Goal: Find specific page/section: Find specific page/section

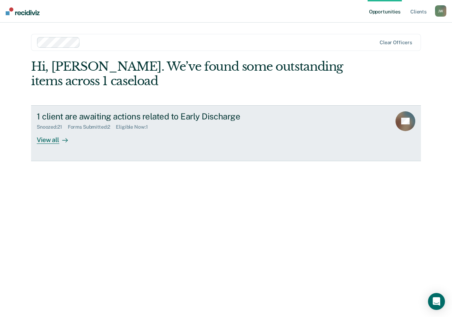
click at [54, 143] on div "View all" at bounding box center [57, 137] width 40 height 14
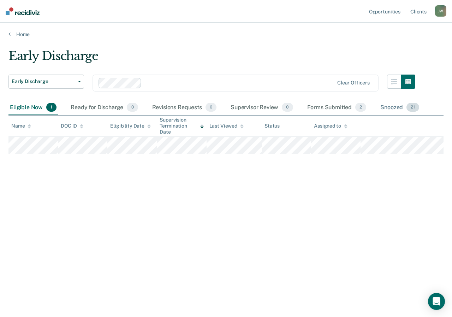
click at [393, 105] on div "Snoozed 21" at bounding box center [400, 108] width 42 height 16
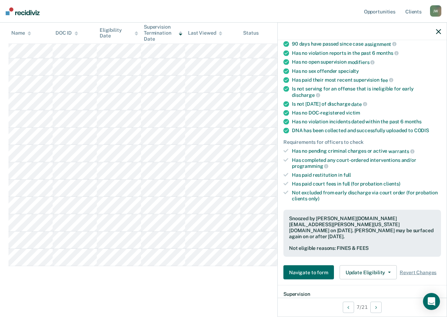
scroll to position [73, 0]
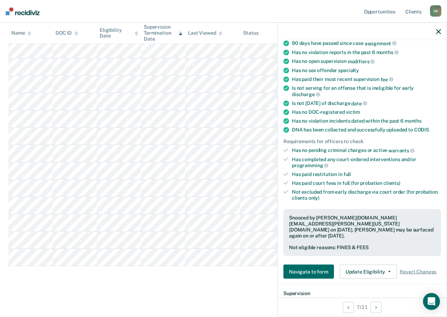
click at [437, 29] on icon "button" at bounding box center [438, 31] width 5 height 5
